Goal: Information Seeking & Learning: Find specific fact

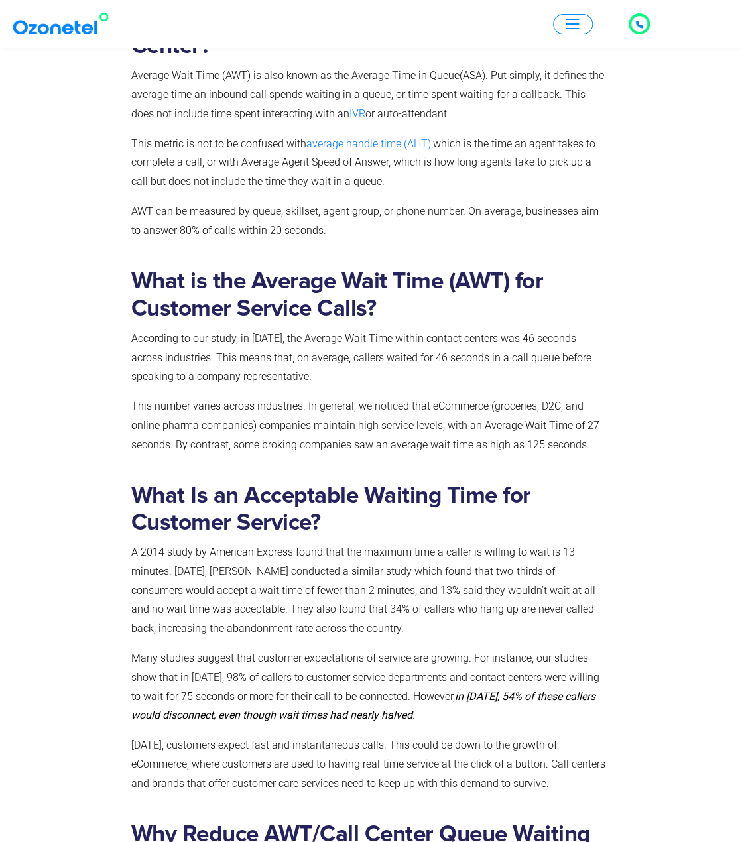
scroll to position [796, 0]
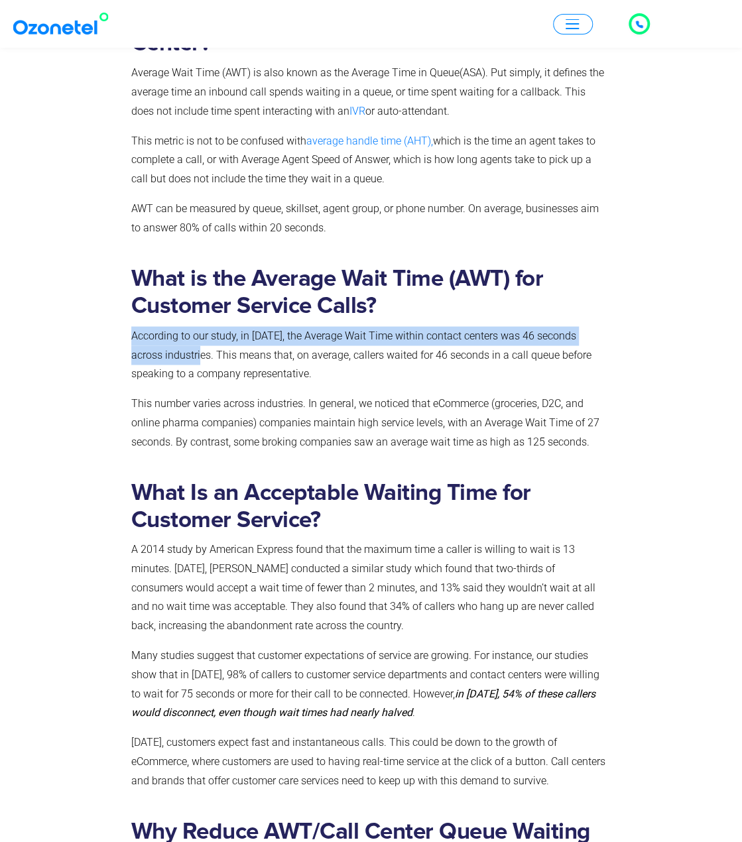
drag, startPoint x: 131, startPoint y: 336, endPoint x: 176, endPoint y: 351, distance: 47.4
click at [176, 351] on p "According to our study, in [DATE], the Average Wait Time within contact centers…" at bounding box center [369, 354] width 476 height 57
copy p "According to our study, in [DATE], the Average Wait Time within contact centers…"
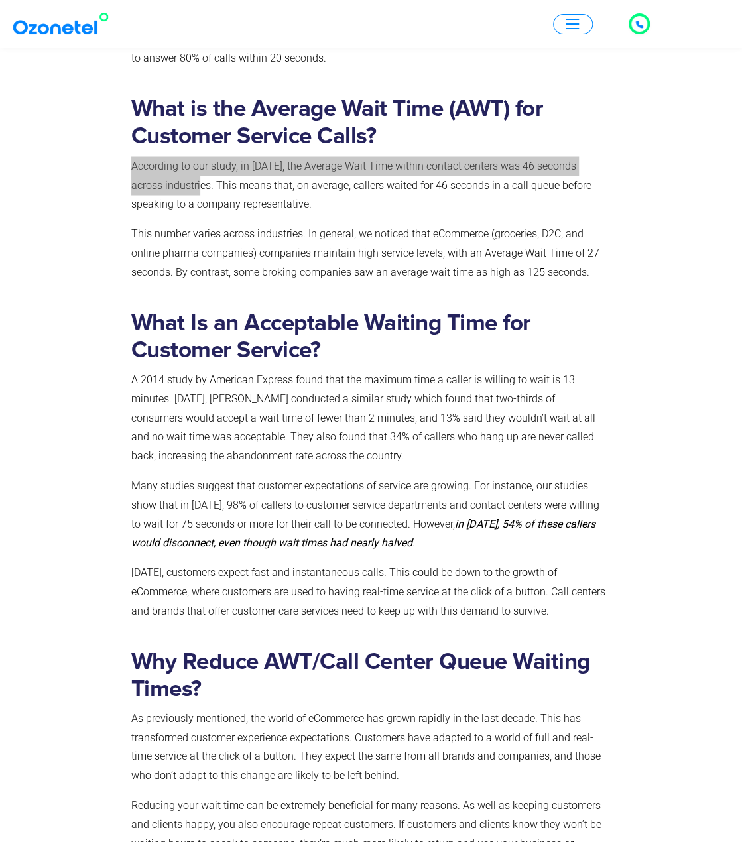
scroll to position [995, 0]
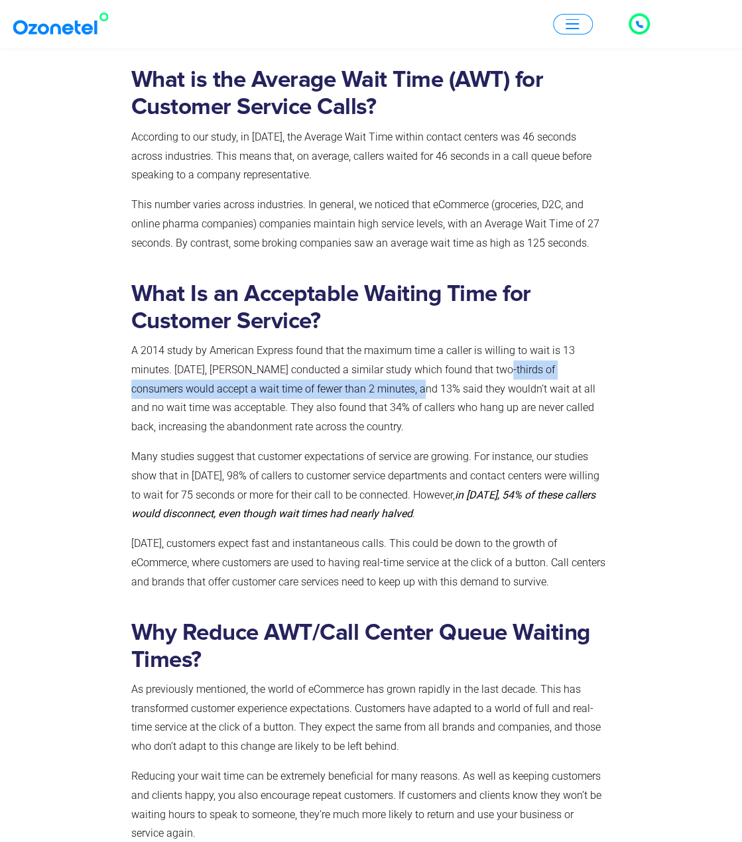
drag, startPoint x: 484, startPoint y: 368, endPoint x: 358, endPoint y: 391, distance: 128.0
click at [358, 391] on p "A 2014 study by American Express found that the maximum time a caller is willin…" at bounding box center [369, 388] width 476 height 95
copy p "two-thirds of consumers would accept a wait time of fewer than 2 minutes"
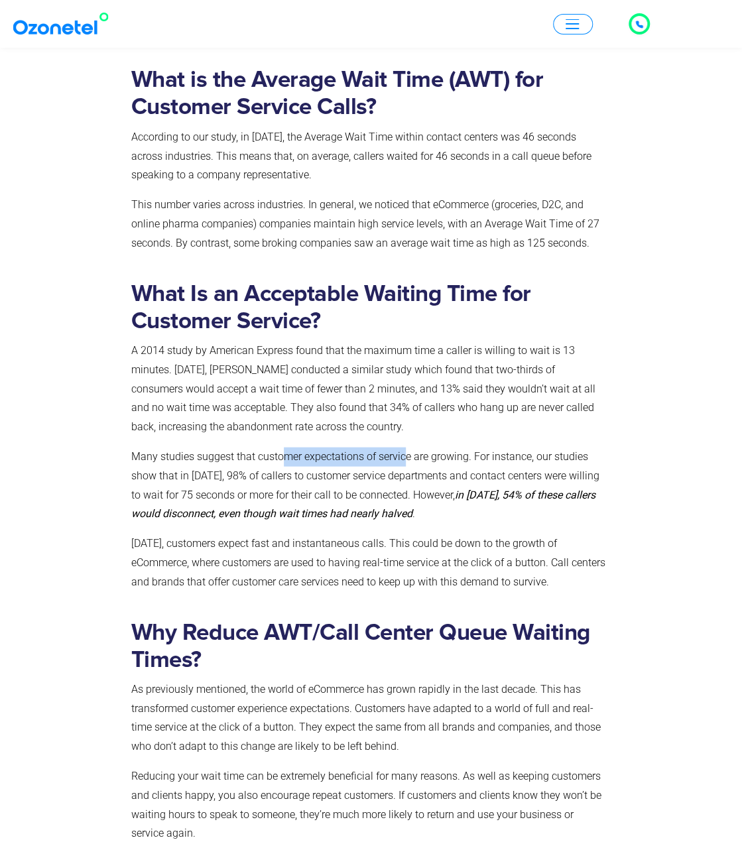
drag, startPoint x: 286, startPoint y: 457, endPoint x: 414, endPoint y: 457, distance: 128.0
click at [405, 458] on p "Many studies suggest that customer expectations of service are growing. For ins…" at bounding box center [369, 485] width 476 height 76
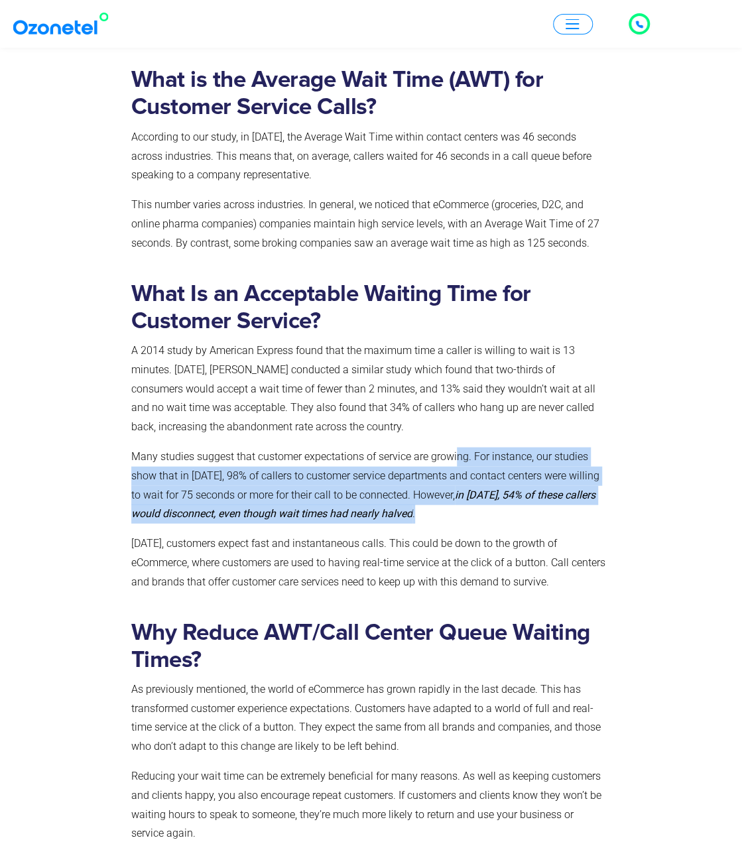
drag, startPoint x: 458, startPoint y: 459, endPoint x: 415, endPoint y: 519, distance: 74.2
click at [415, 519] on p "Many studies suggest that customer expectations of service are growing. For ins…" at bounding box center [369, 485] width 476 height 76
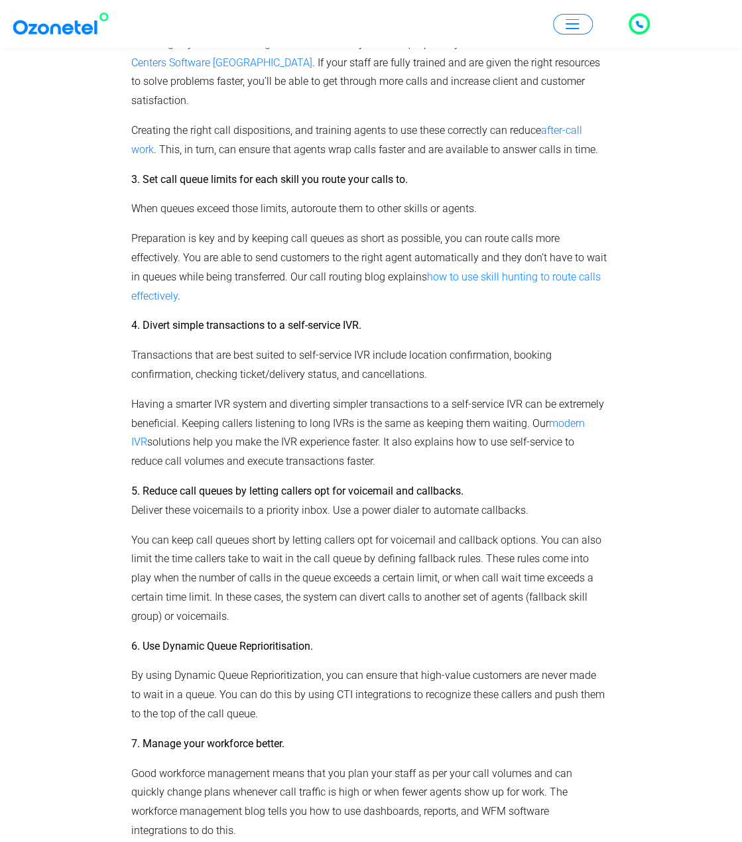
scroll to position [2453, 0]
